Goal: Navigation & Orientation: Find specific page/section

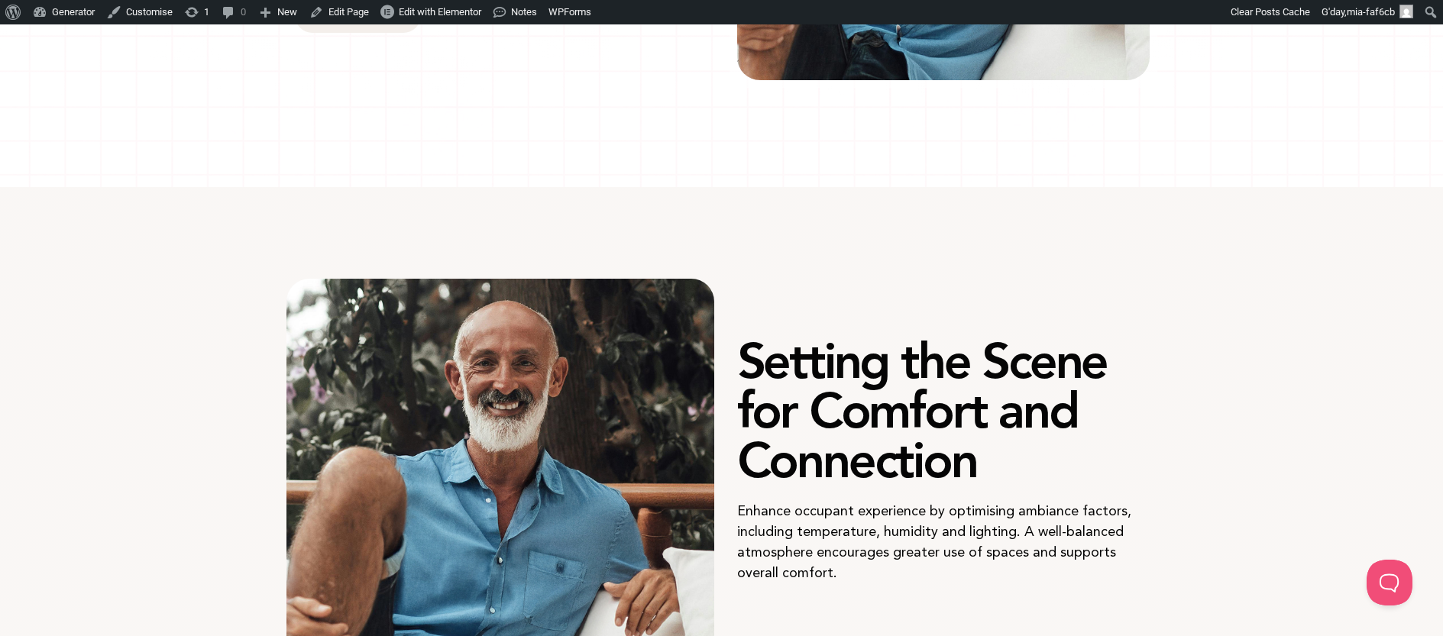
scroll to position [791, 0]
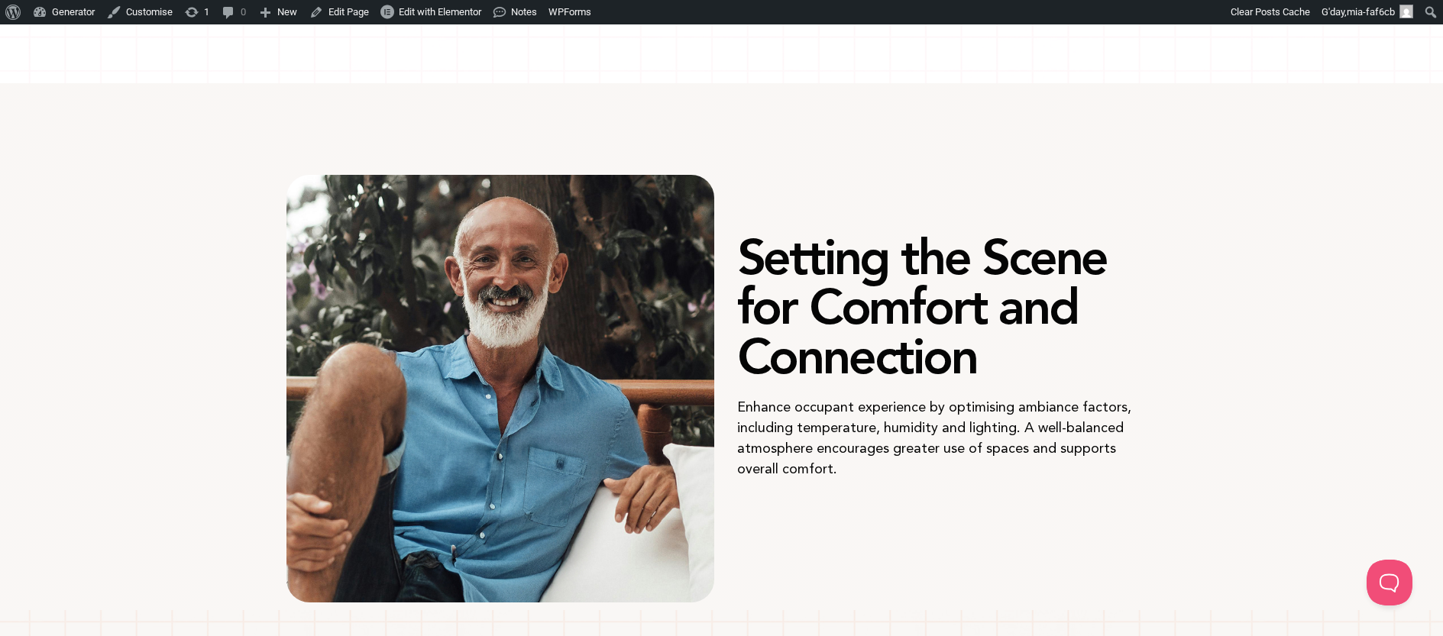
scroll to position [278, 0]
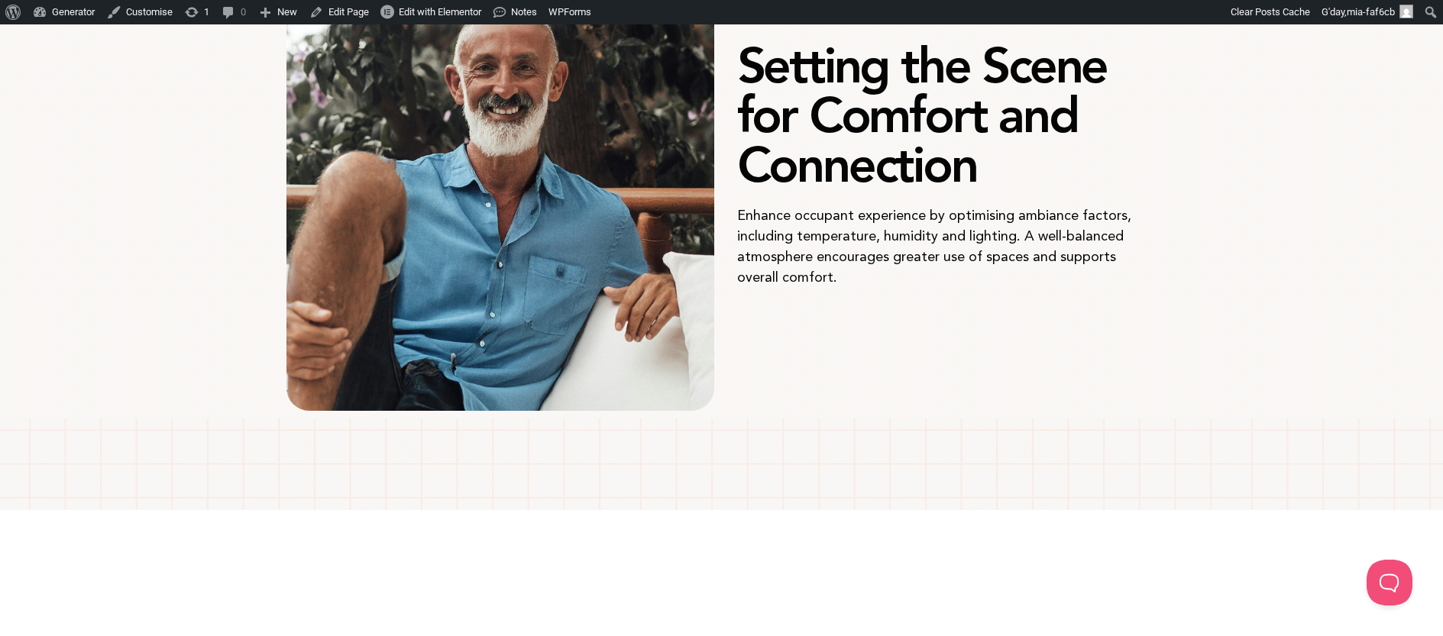
scroll to position [1303, 0]
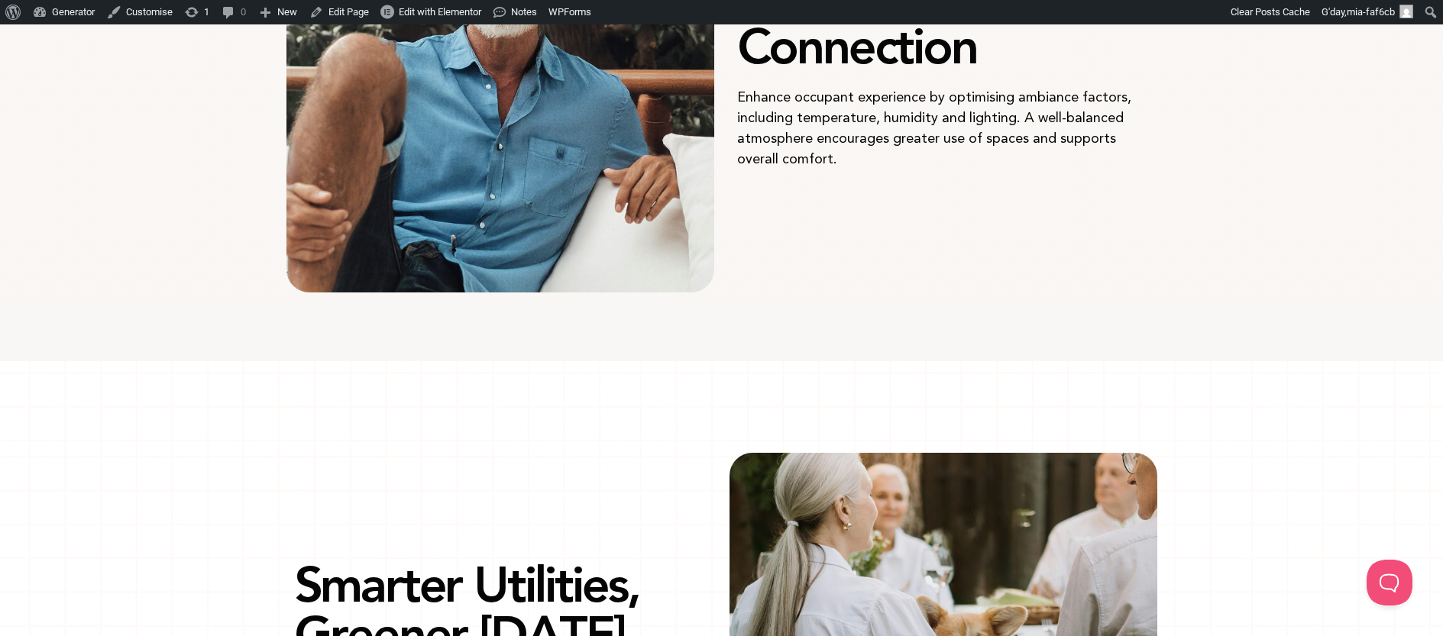
scroll to position [926, 0]
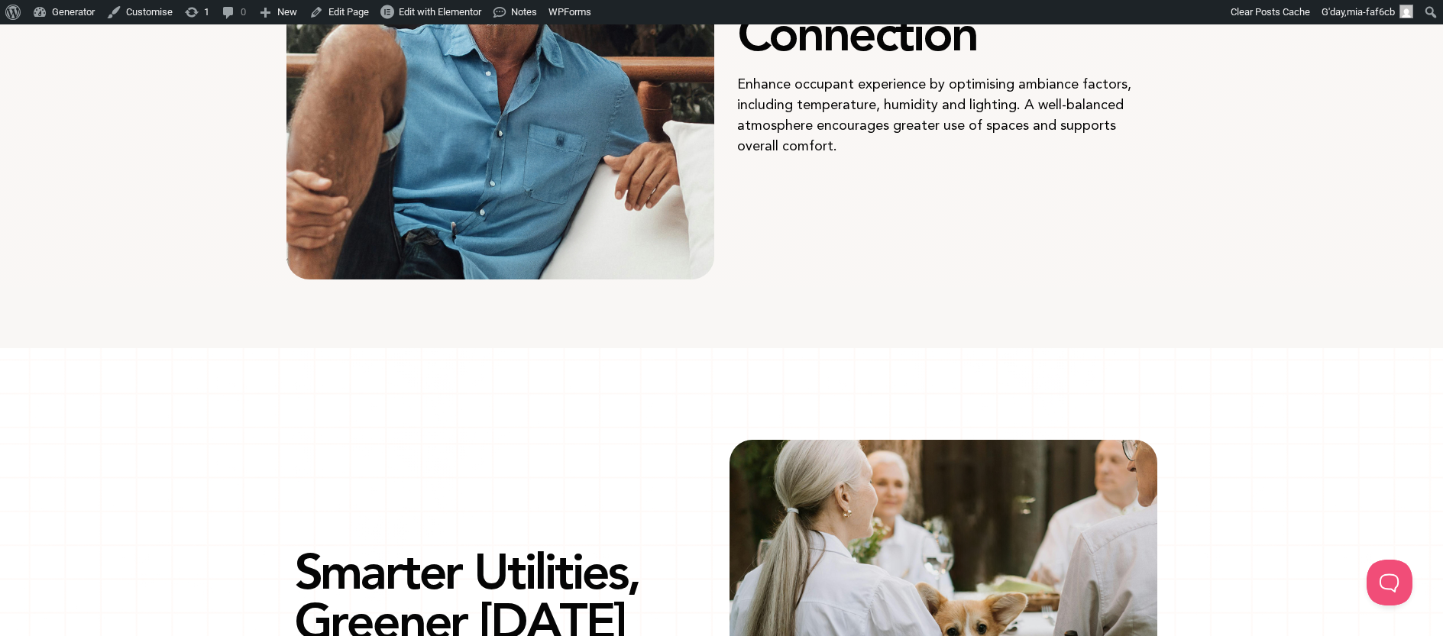
click at [674, 335] on div at bounding box center [722, 318] width 871 height 46
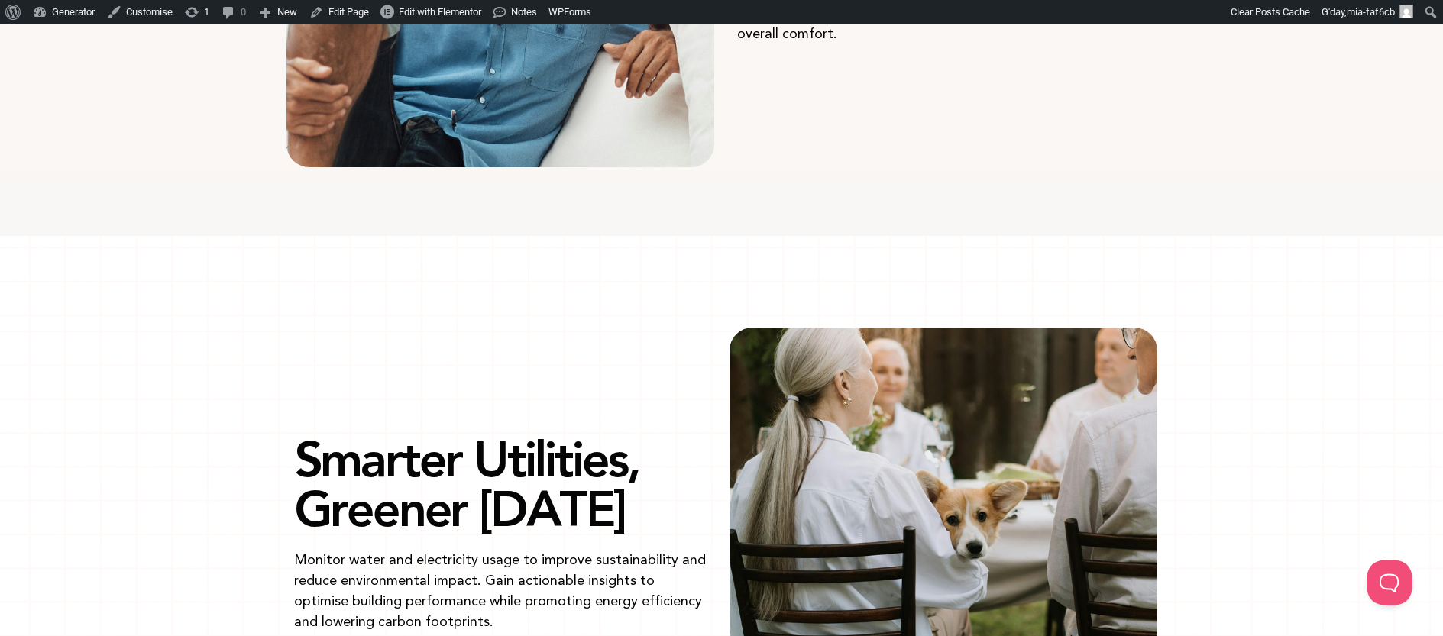
scroll to position [1037, 0]
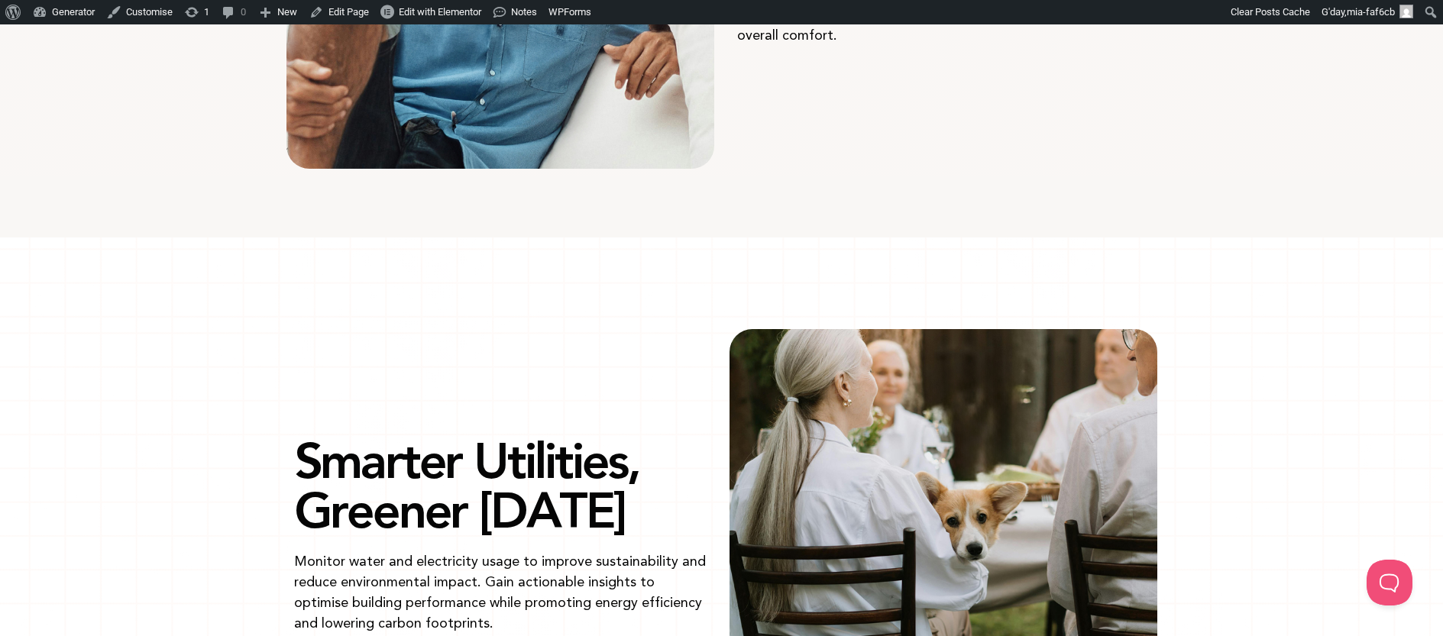
click at [727, 192] on div at bounding box center [722, 207] width 871 height 46
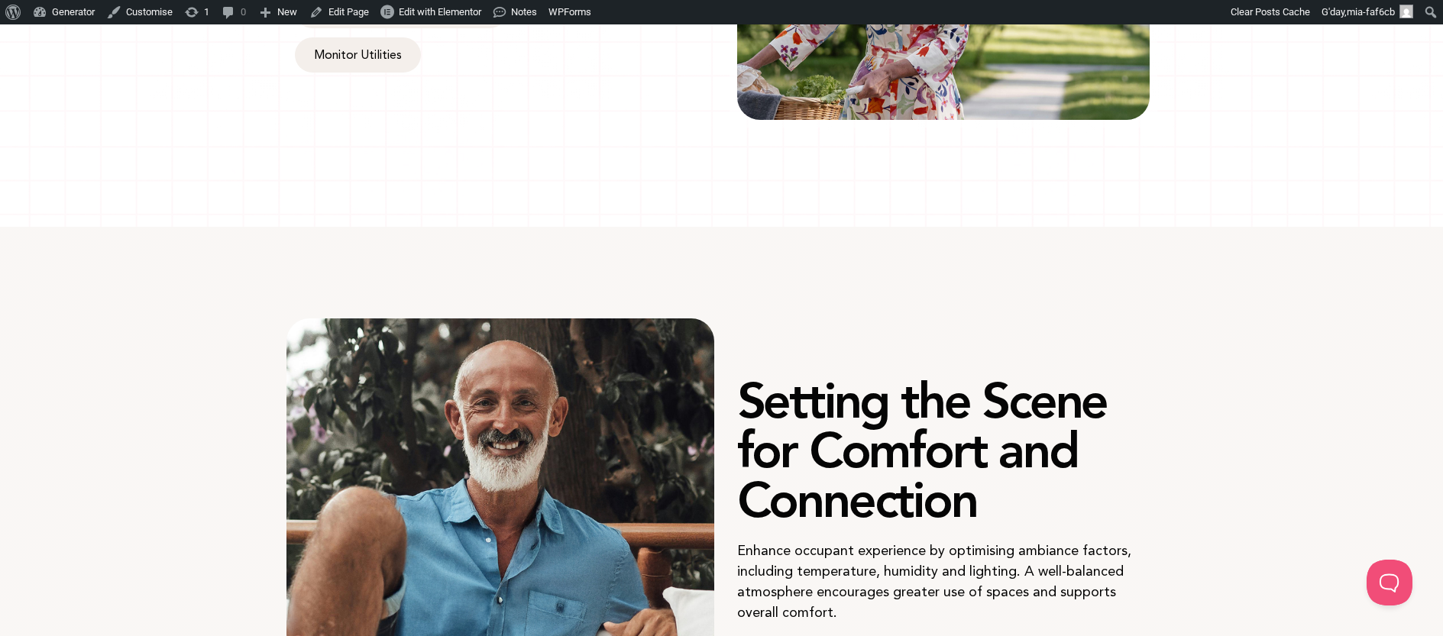
scroll to position [0, 0]
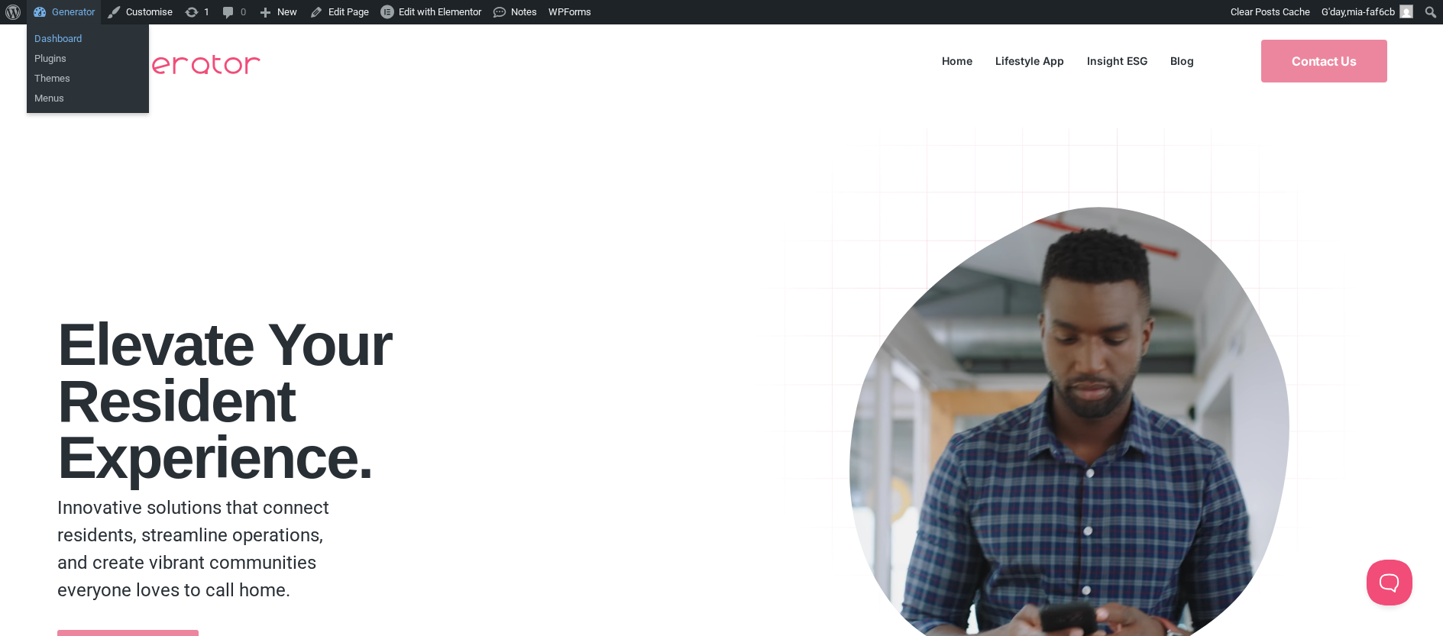
click at [69, 37] on link "Dashboard" at bounding box center [88, 39] width 122 height 20
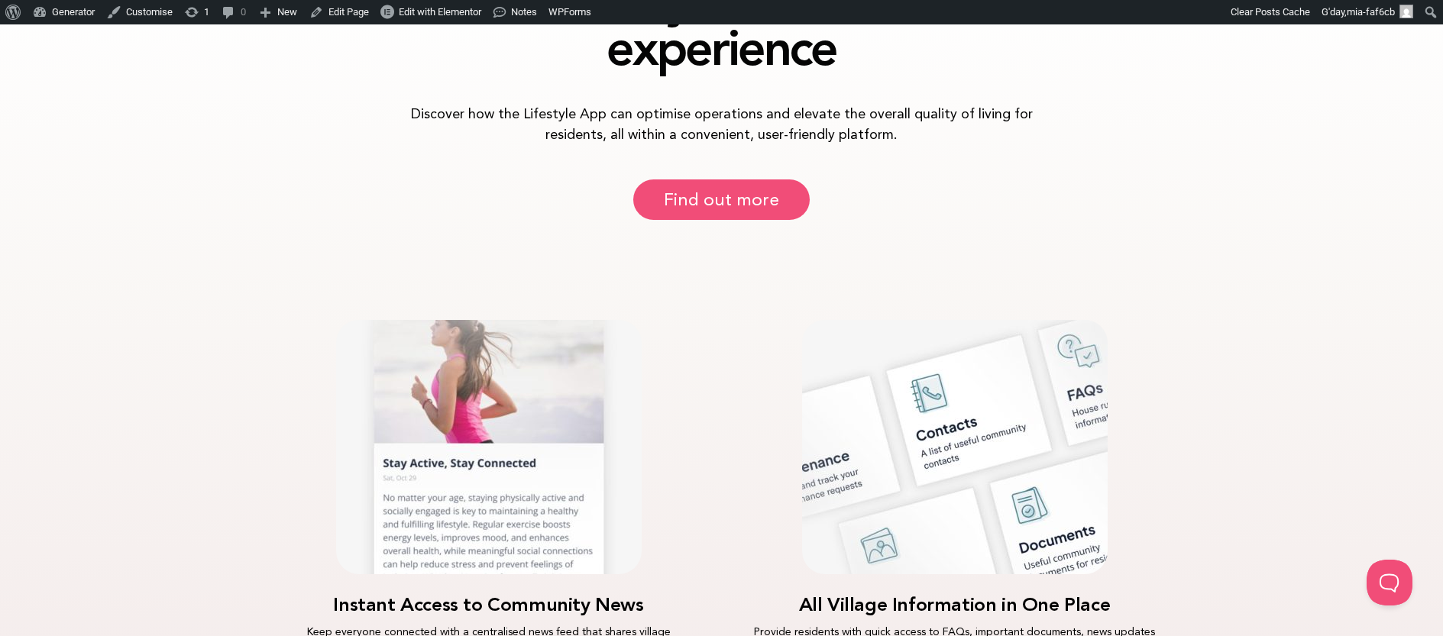
scroll to position [1128, 0]
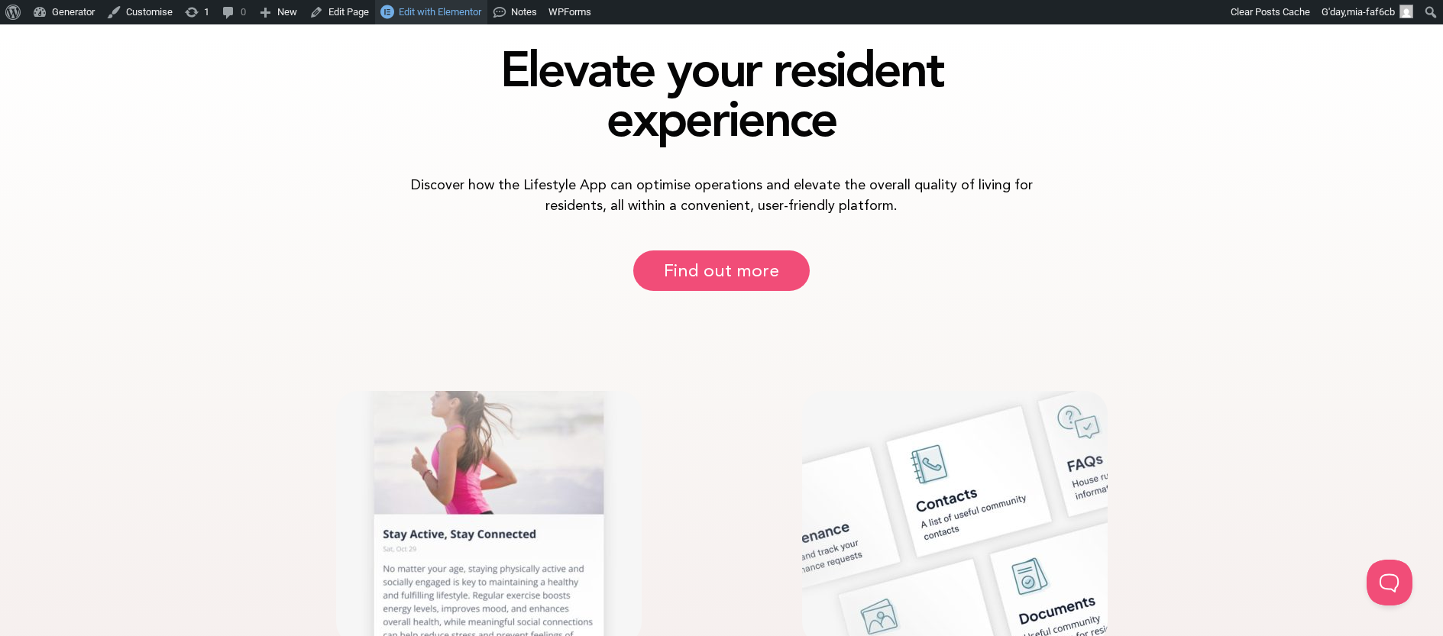
click at [442, 6] on span "Edit with Elementor" at bounding box center [440, 11] width 83 height 11
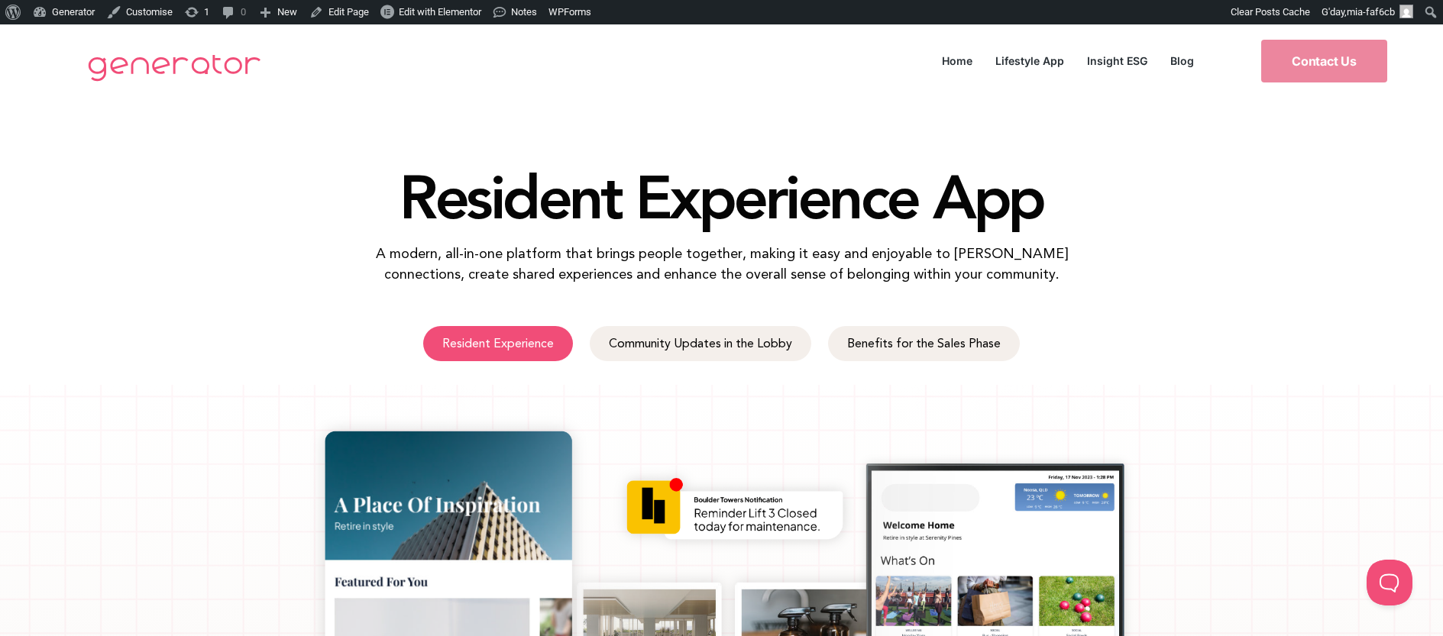
click at [533, 352] on link "Resident Experience" at bounding box center [498, 343] width 150 height 35
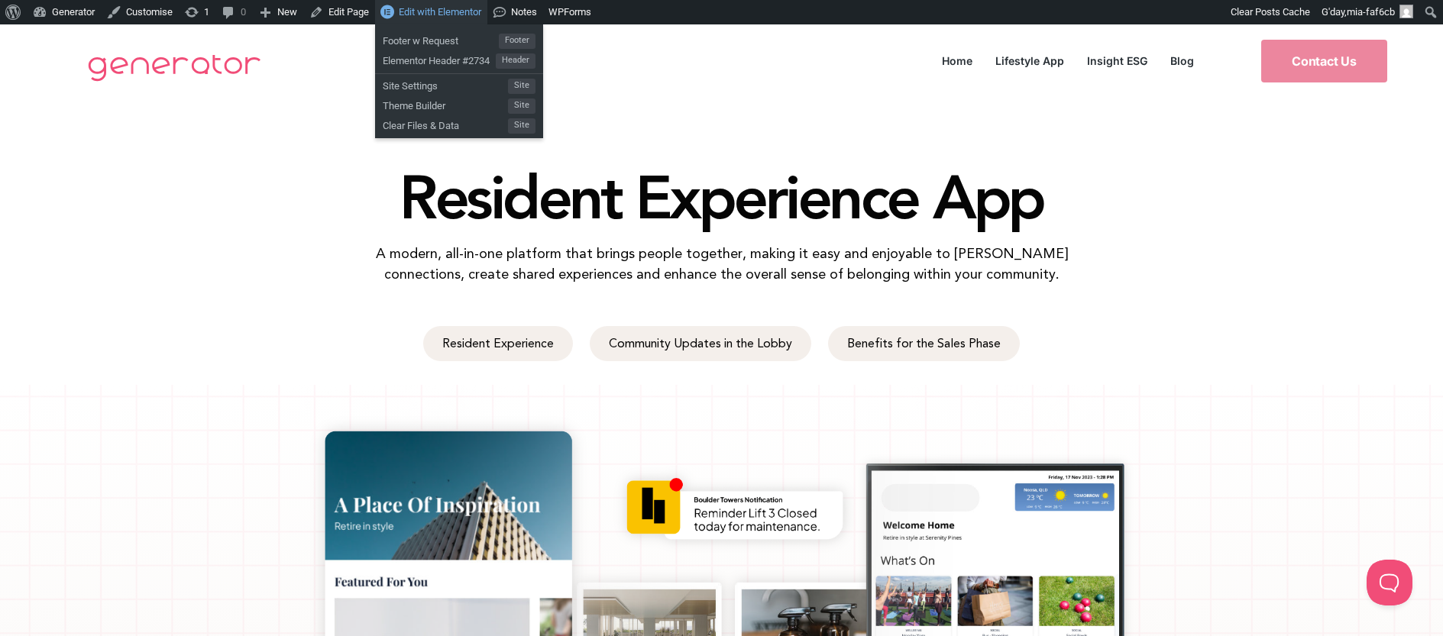
click at [463, 16] on span "Edit with Elementor" at bounding box center [440, 11] width 83 height 11
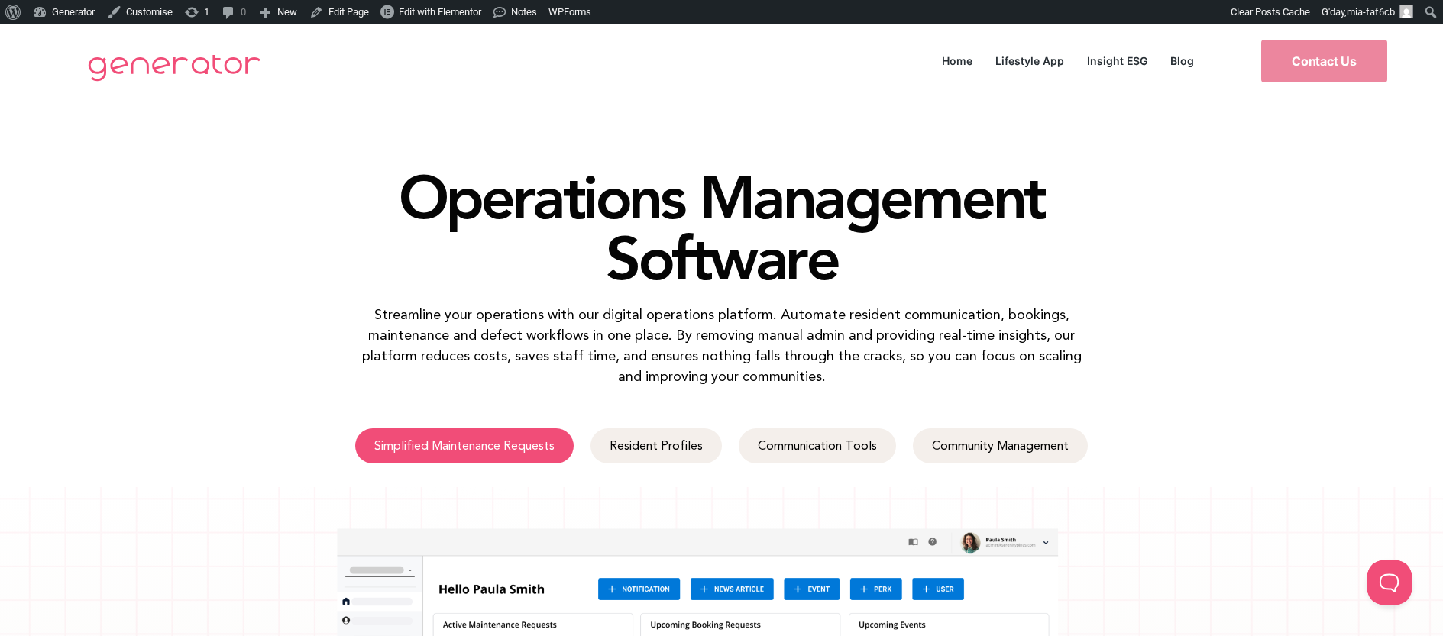
click at [520, 448] on span "Simplified Maintenance Requests" at bounding box center [464, 446] width 180 height 12
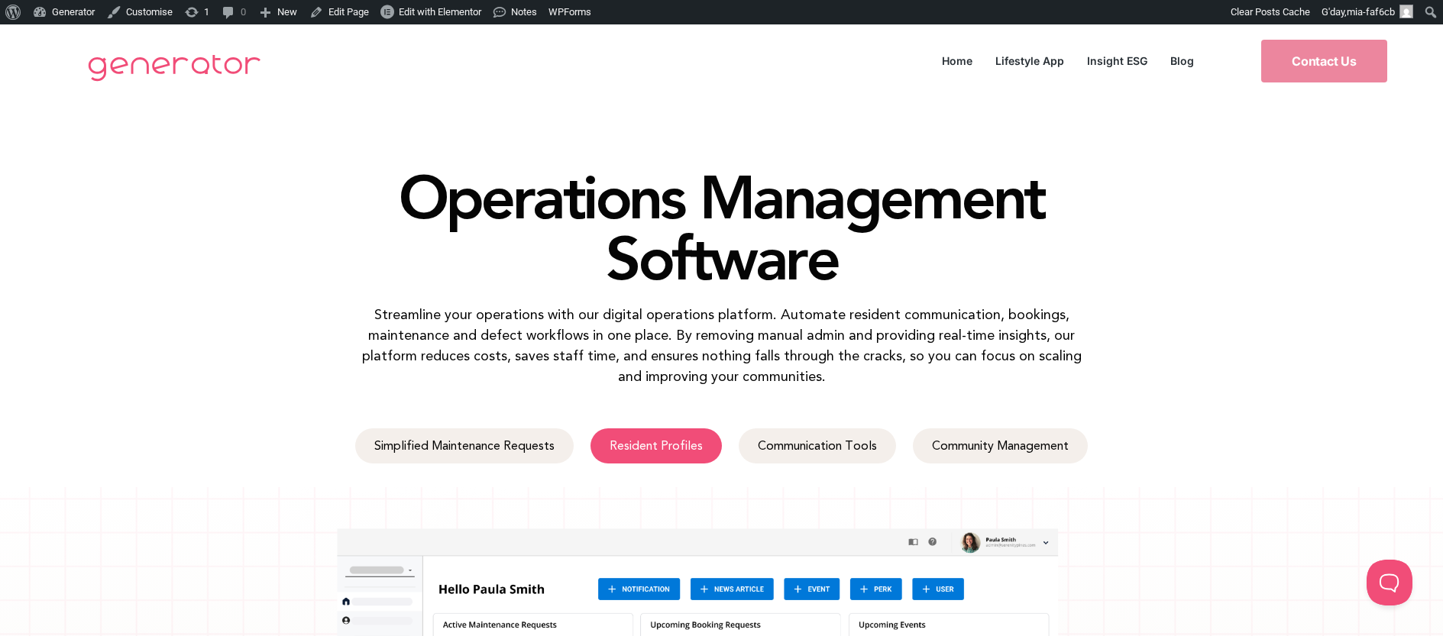
click at [689, 441] on span "Resident Profiles" at bounding box center [656, 446] width 93 height 12
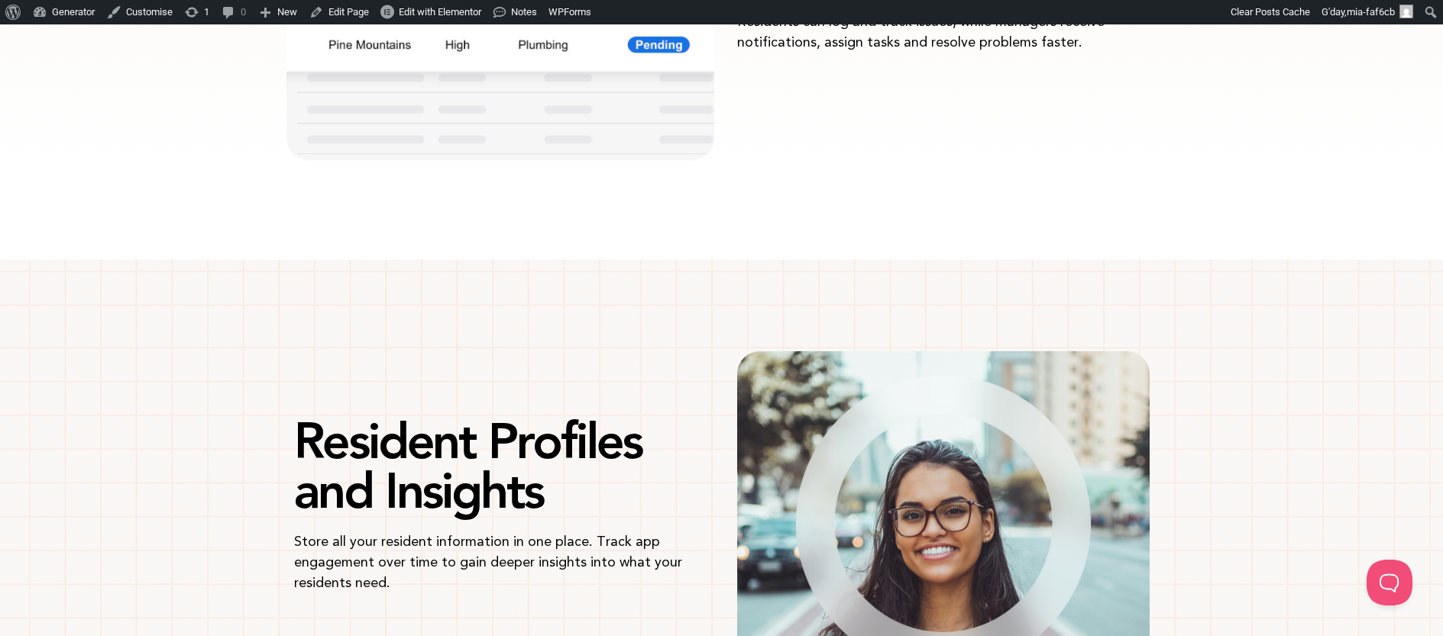
scroll to position [2143, 0]
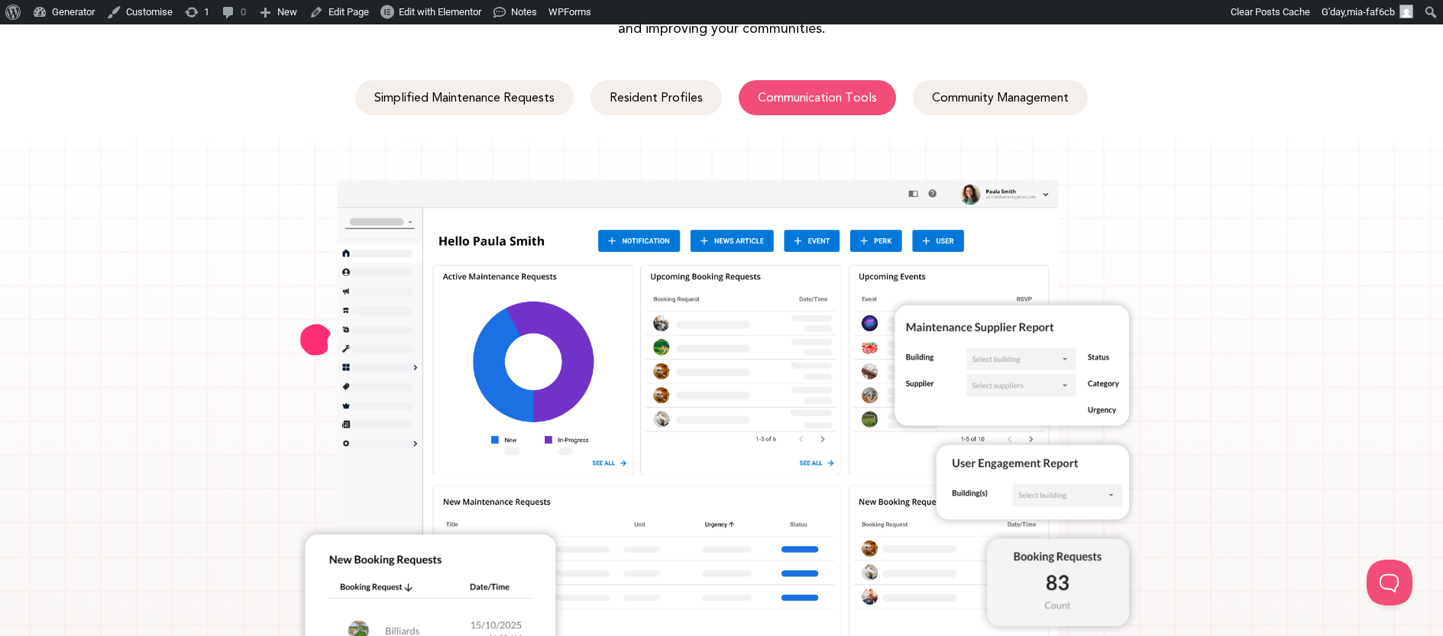
click at [816, 81] on link "Communication Tools" at bounding box center [817, 97] width 157 height 35
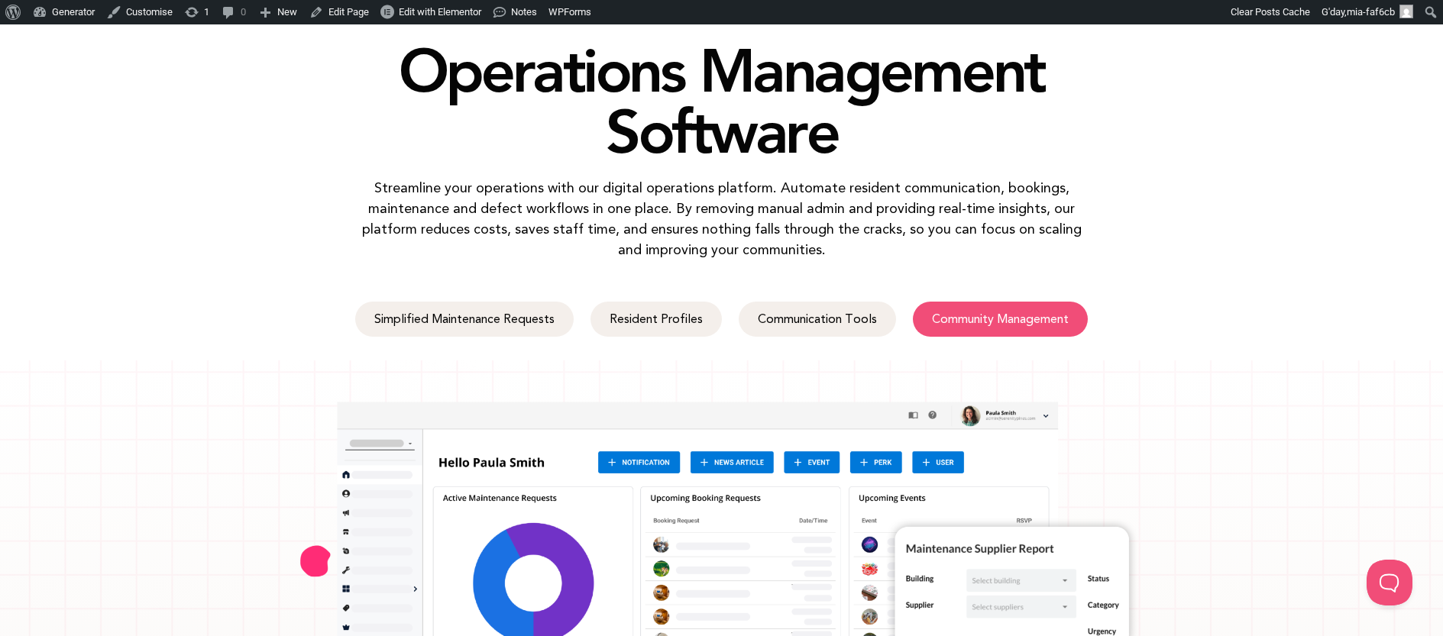
click at [1053, 313] on span "Community Management" at bounding box center [1000, 319] width 137 height 12
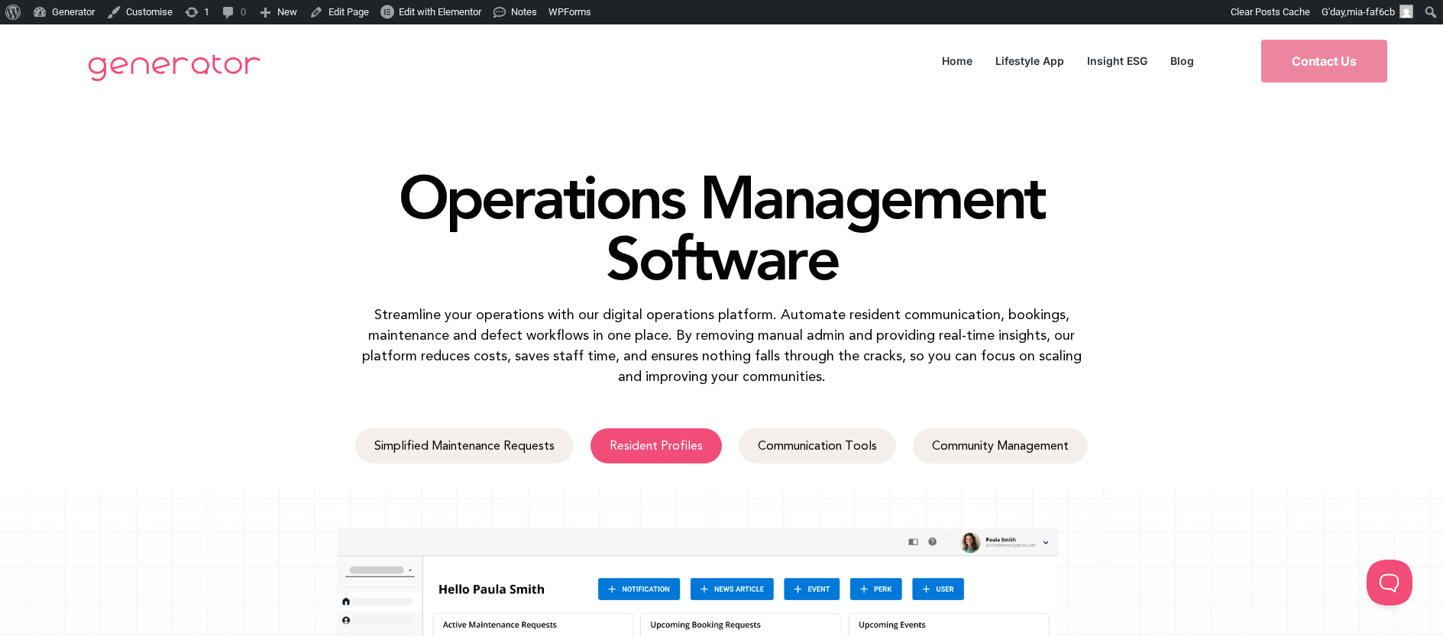
click at [646, 451] on span "Resident Profiles" at bounding box center [656, 446] width 93 height 12
click at [789, 457] on link "Communication Tools" at bounding box center [817, 446] width 157 height 35
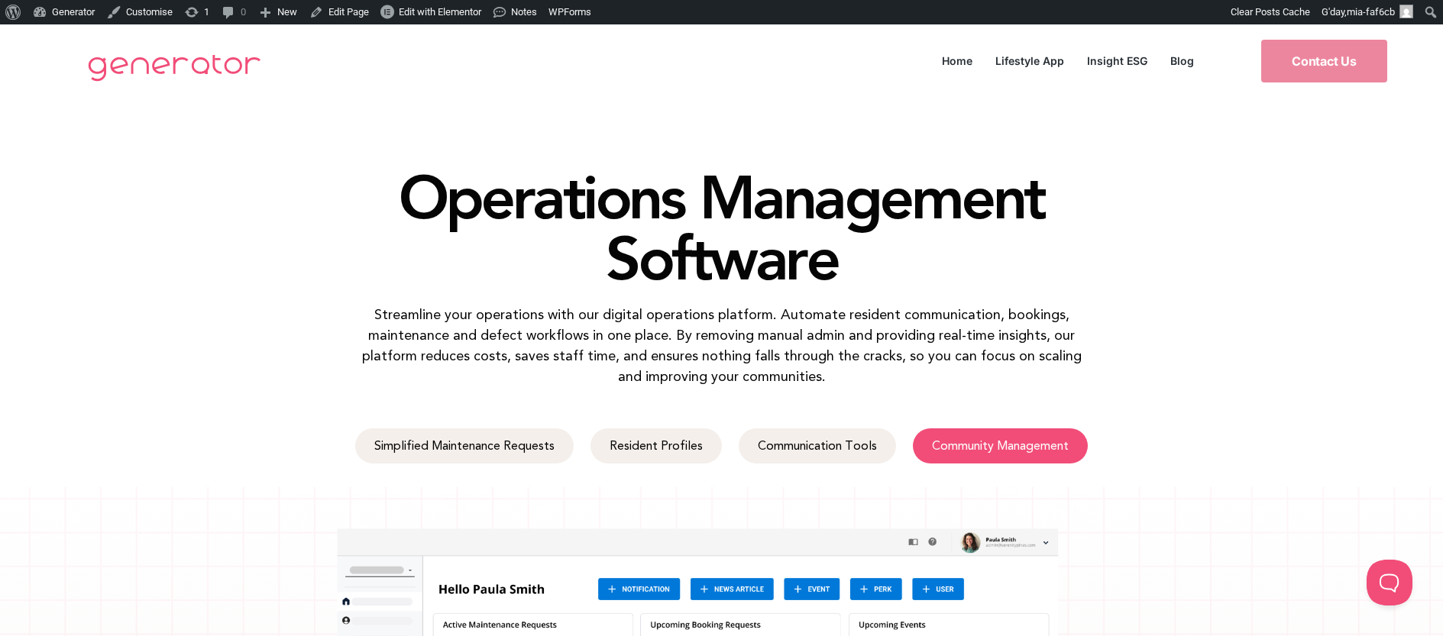
click at [1051, 459] on link "Community Management" at bounding box center [1000, 446] width 175 height 35
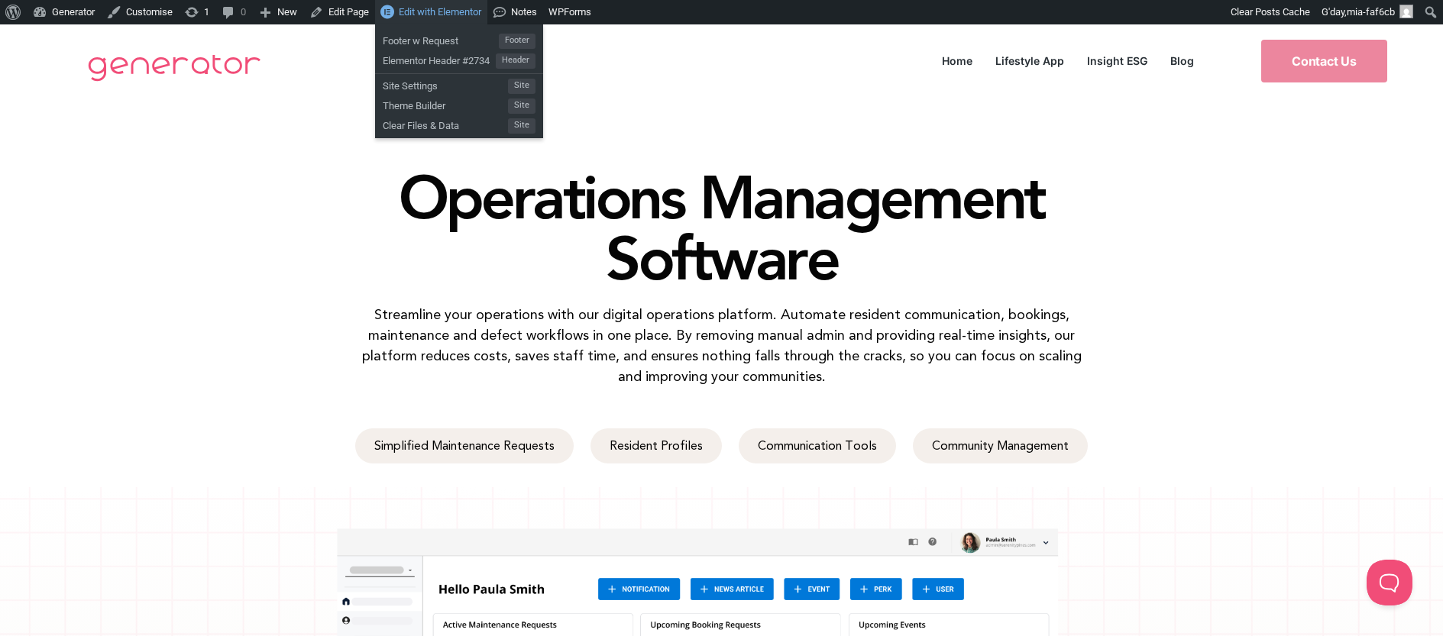
click at [455, 11] on span "Edit with Elementor" at bounding box center [440, 11] width 83 height 11
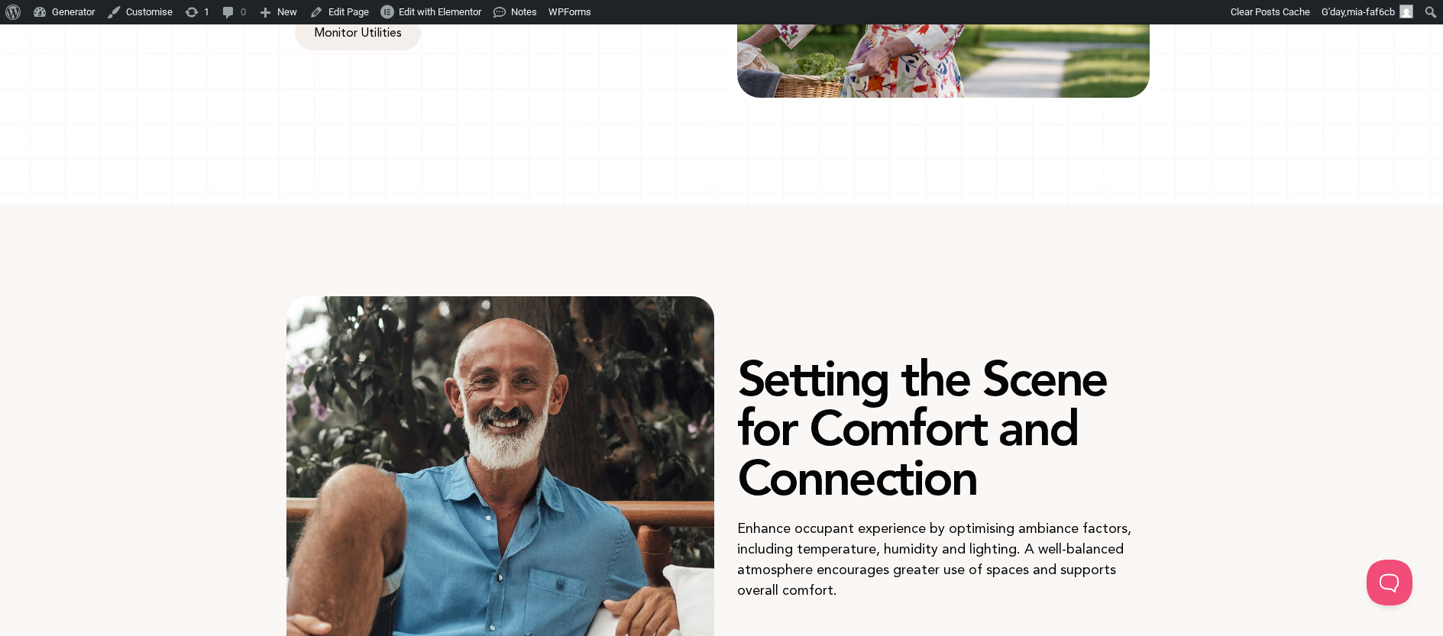
scroll to position [484, 0]
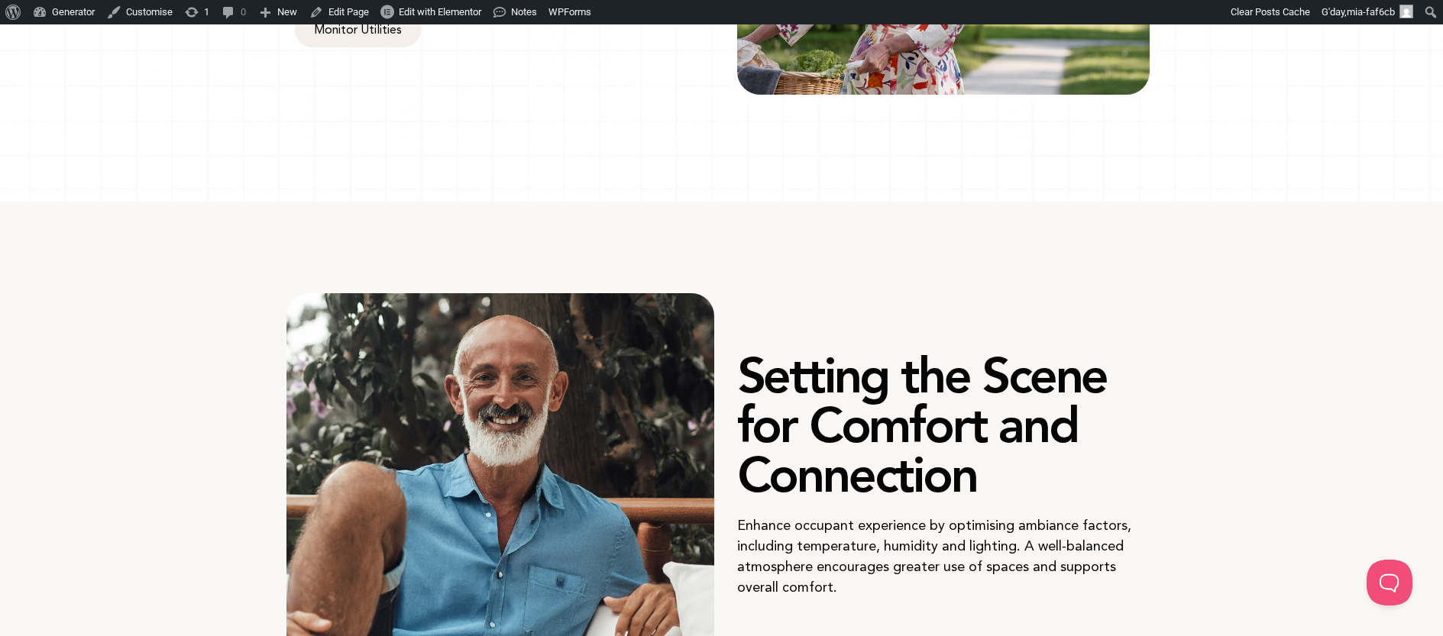
click at [824, 400] on h1 "Setting the Scene for Comfort and Connection" at bounding box center [943, 425] width 413 height 149
click at [928, 423] on h1 "Setting the Scene for Comfort and Connection" at bounding box center [943, 425] width 413 height 149
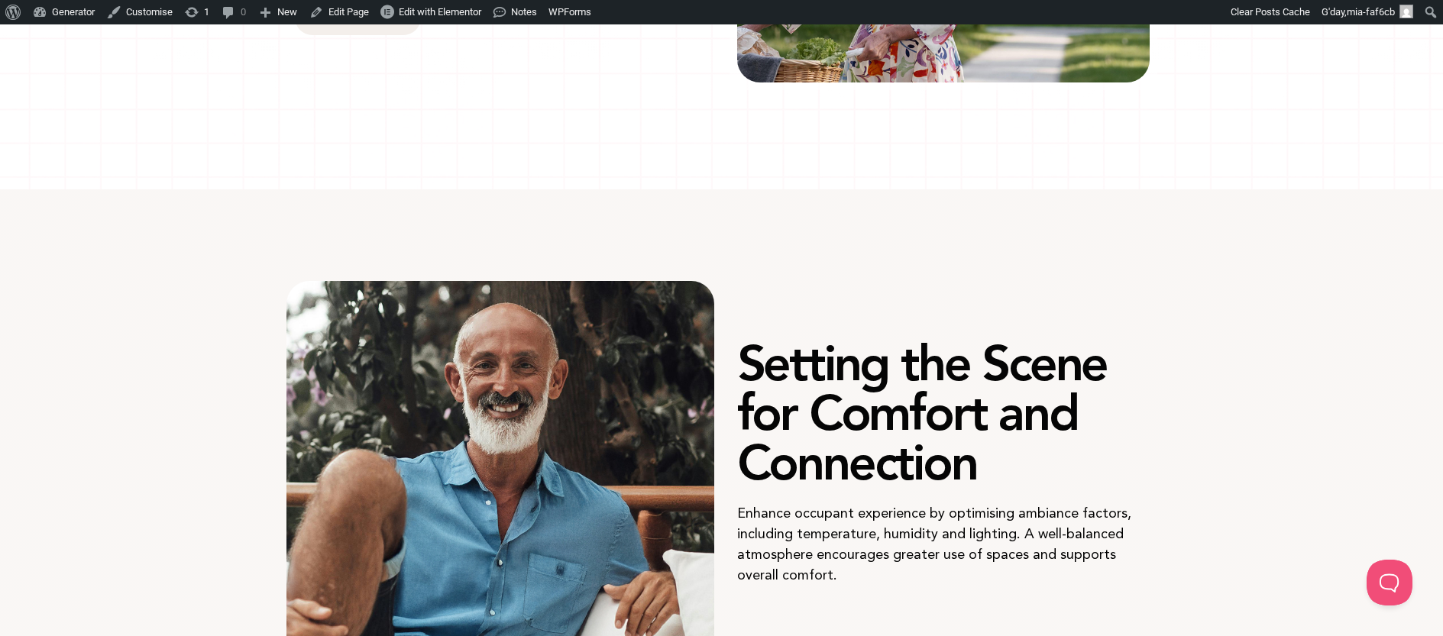
scroll to position [0, 0]
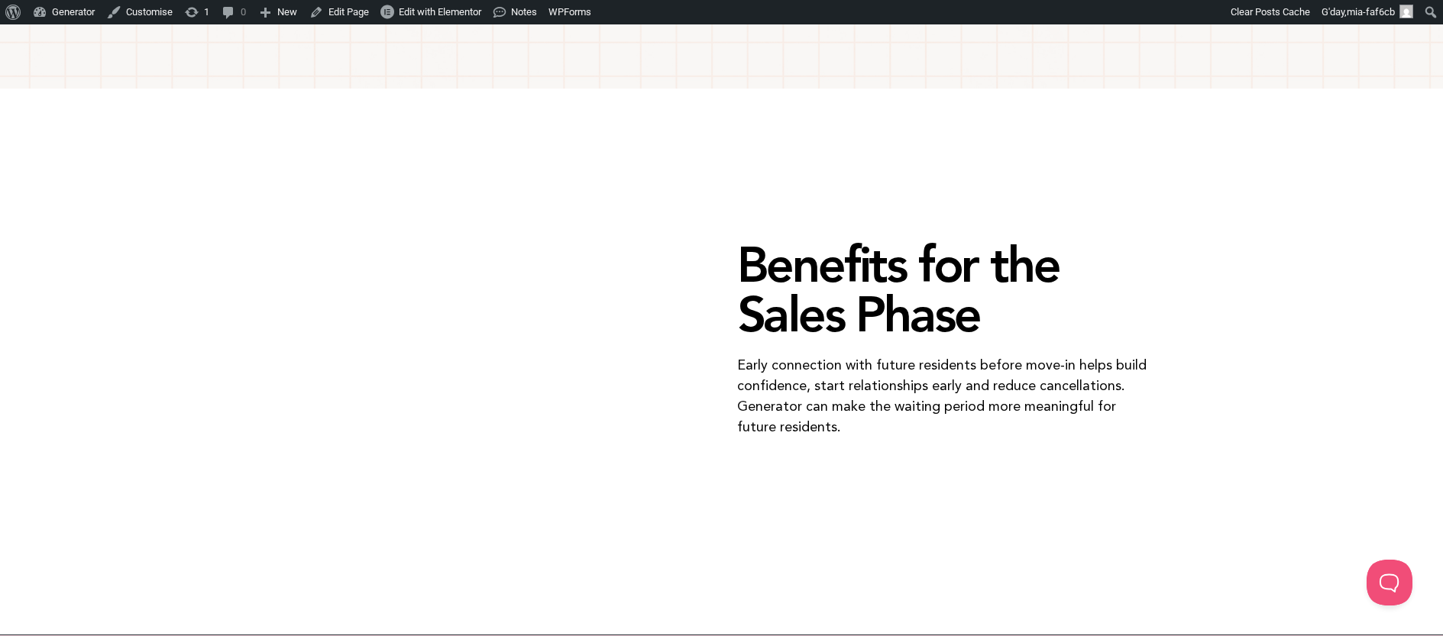
scroll to position [3349, 0]
